Goal: Task Accomplishment & Management: Use online tool/utility

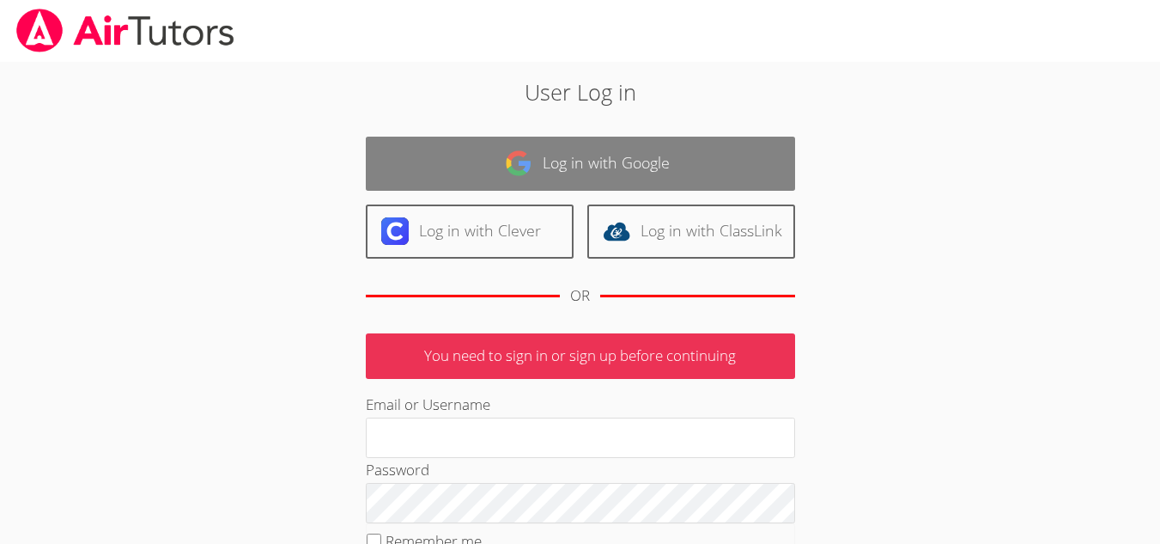
click at [627, 155] on link "Log in with Google" at bounding box center [580, 164] width 429 height 54
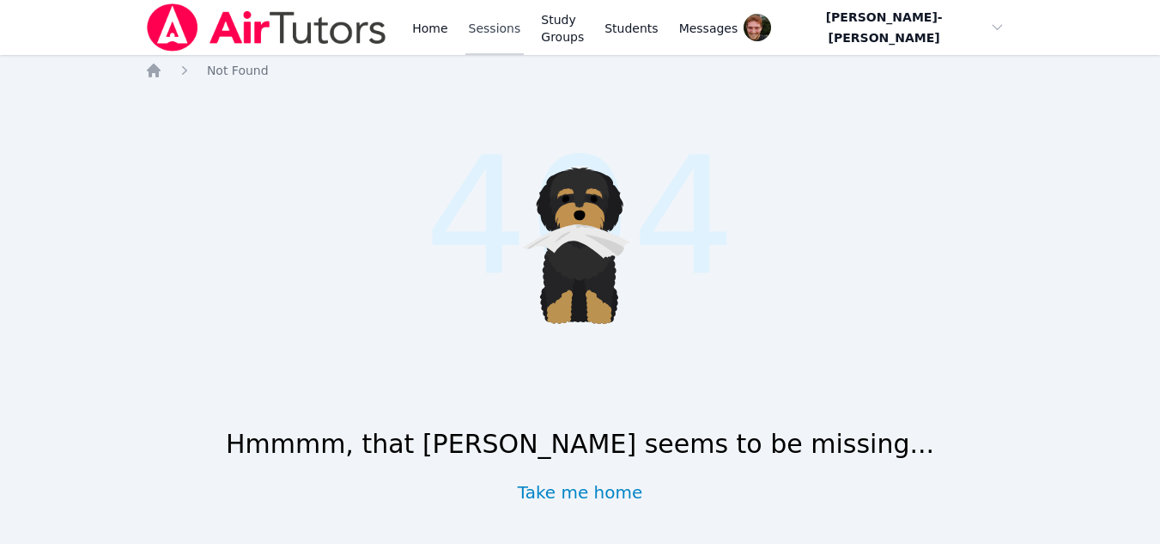
click at [495, 46] on link "Sessions" at bounding box center [494, 27] width 59 height 55
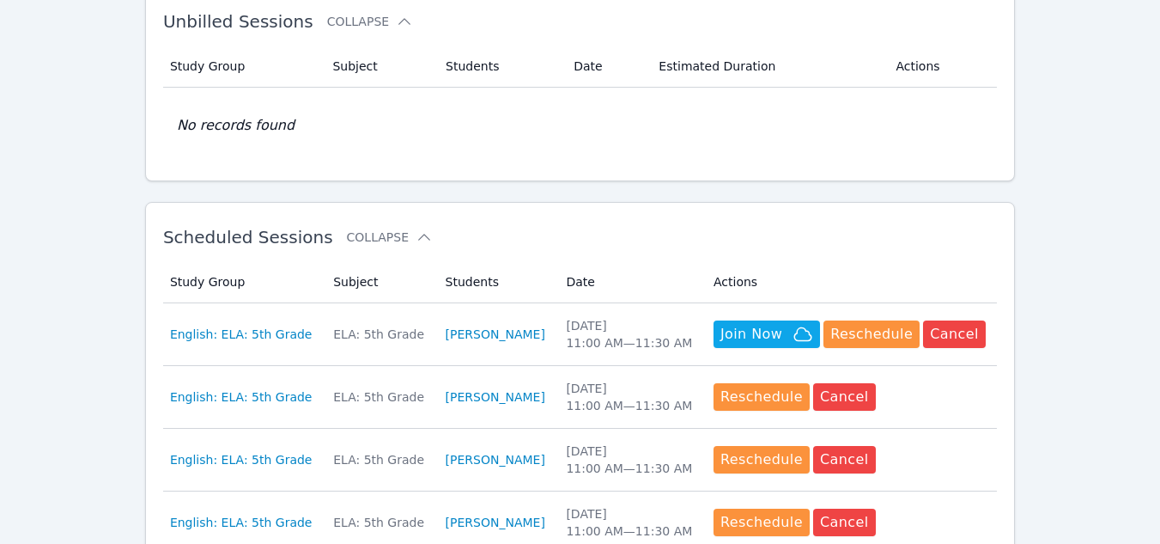
scroll to position [330, 0]
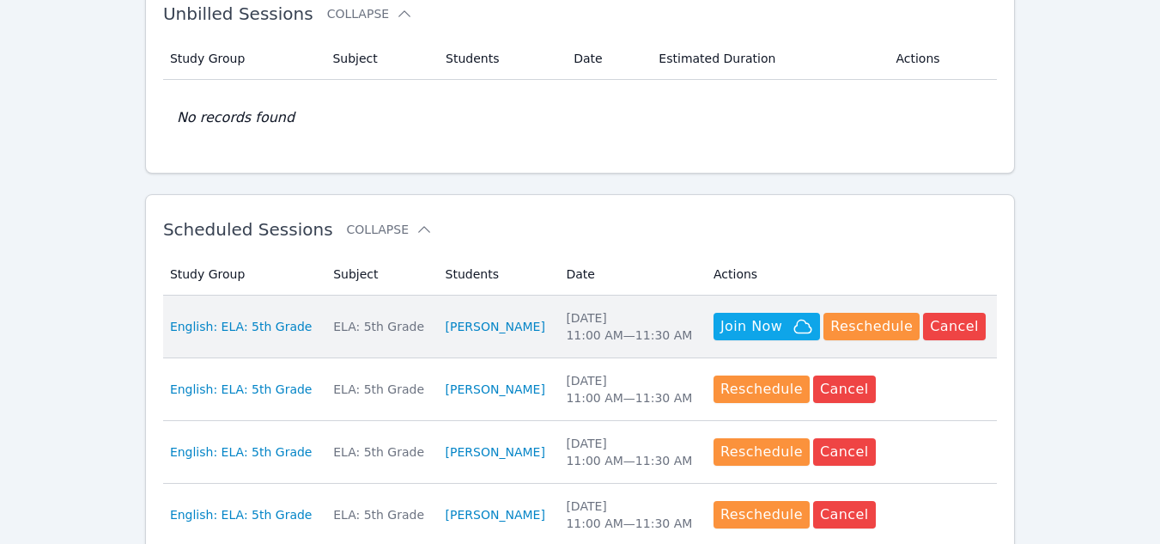
click at [340, 321] on div "ELA: 5th Grade" at bounding box center [378, 326] width 91 height 17
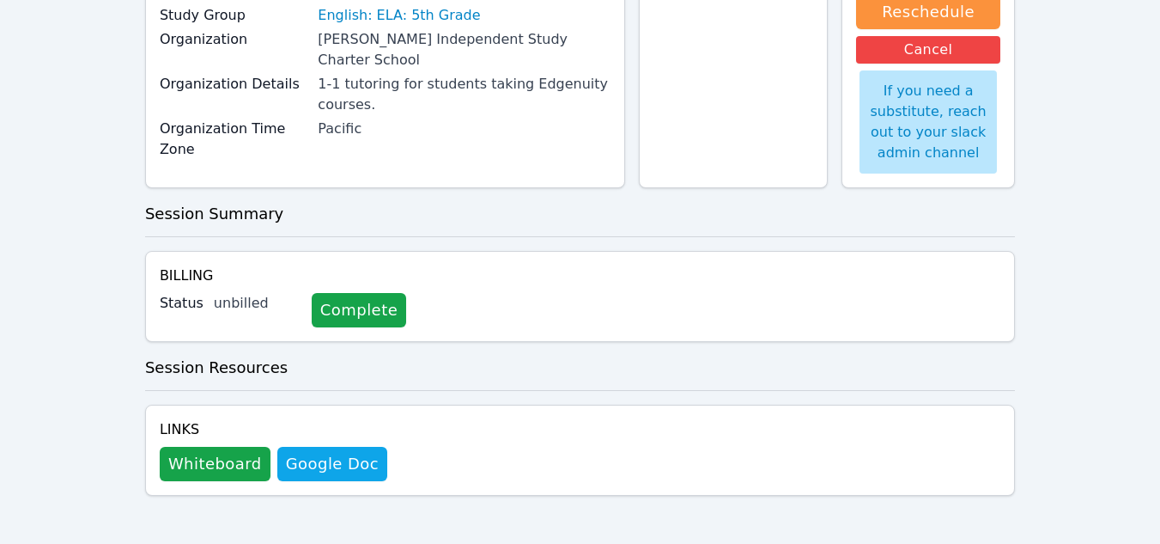
scroll to position [222, 0]
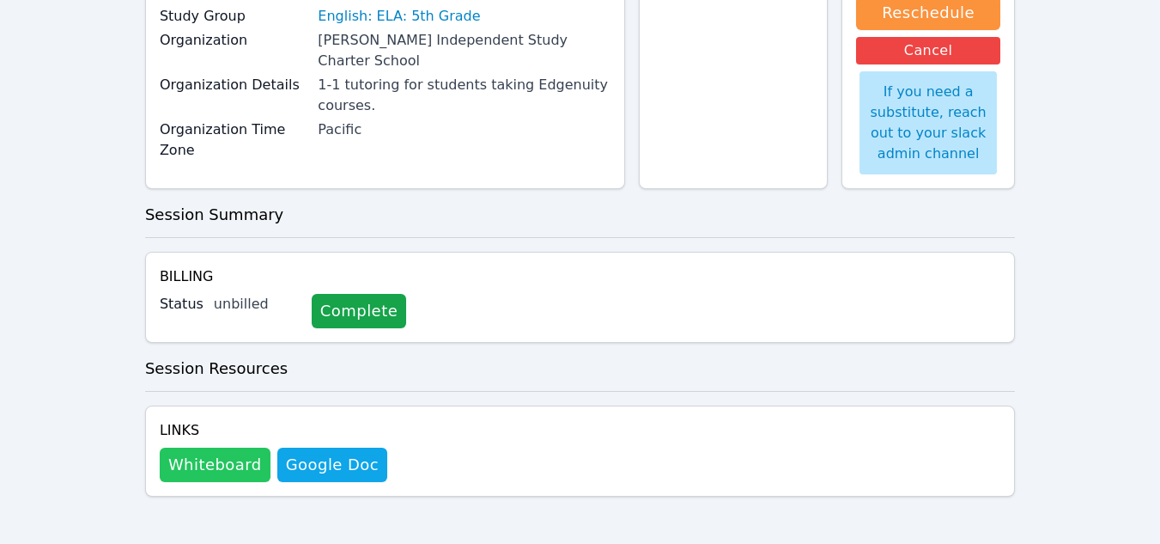
click at [222, 461] on button "Whiteboard" at bounding box center [215, 464] width 111 height 34
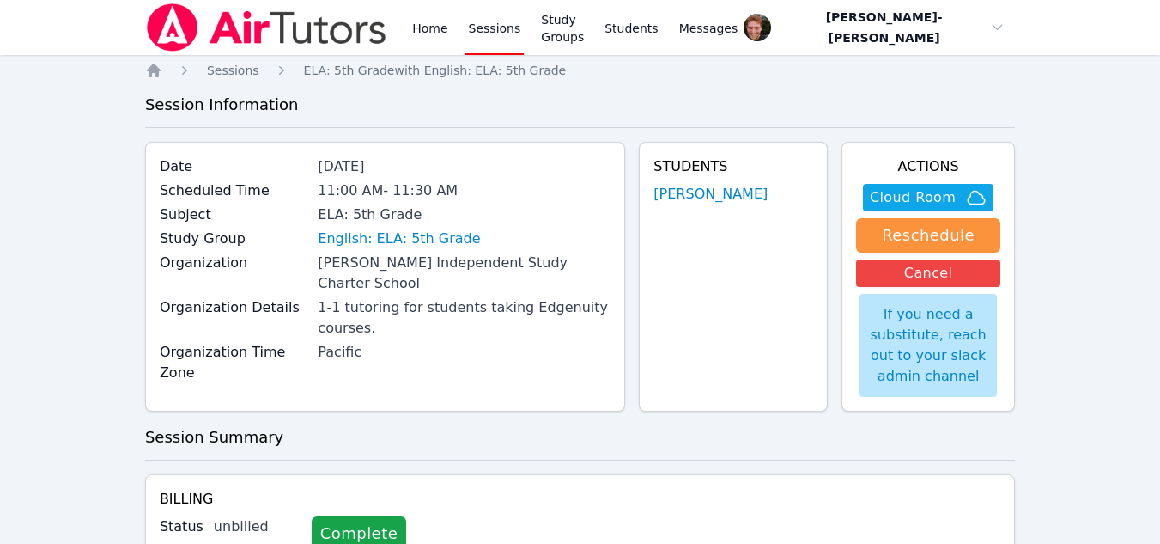
click at [475, 15] on link "Sessions" at bounding box center [494, 27] width 59 height 55
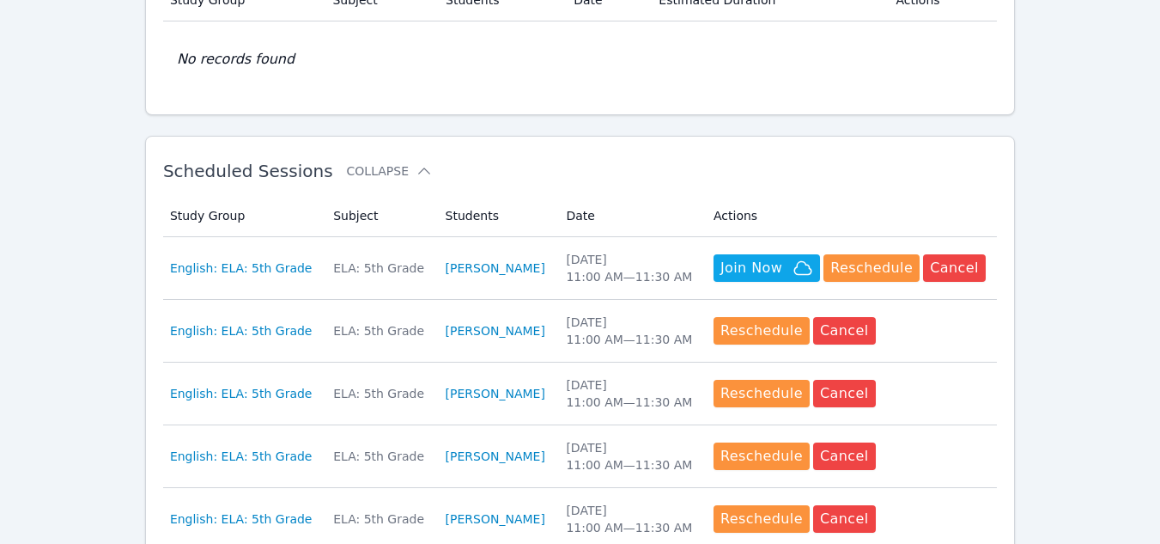
scroll to position [392, 0]
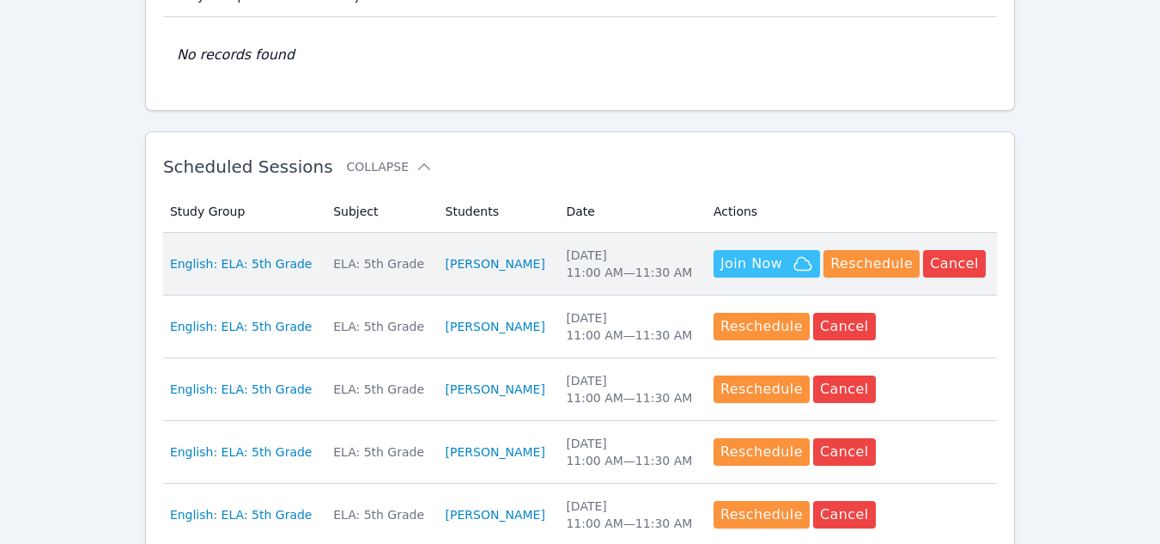
click at [726, 273] on span "Join Now" at bounding box center [751, 263] width 62 height 21
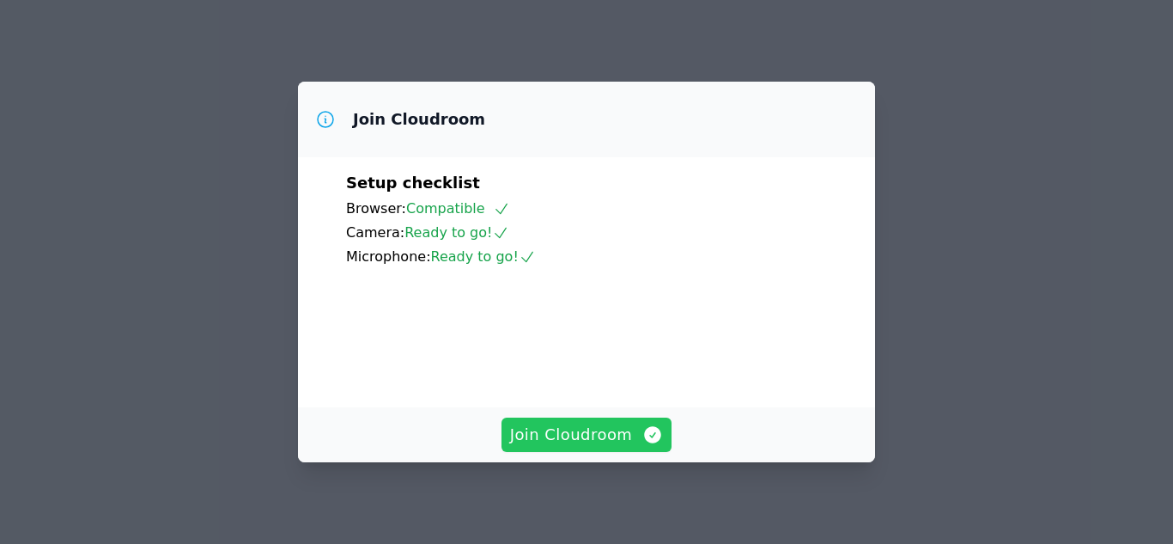
click at [590, 432] on span "Join Cloudroom" at bounding box center [587, 434] width 154 height 24
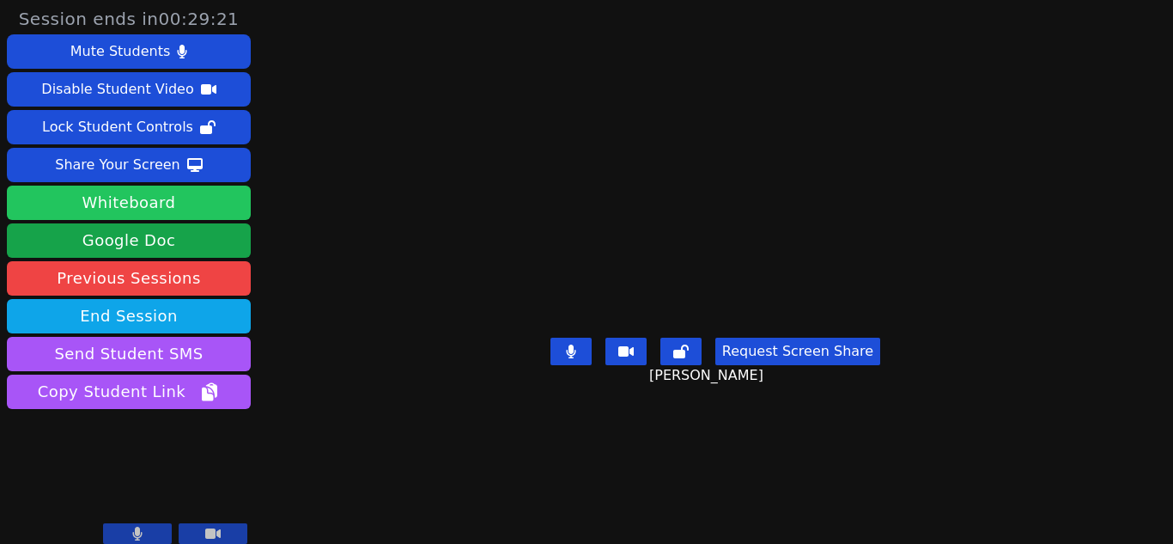
click at [155, 206] on button "Whiteboard" at bounding box center [129, 202] width 244 height 34
